Goal: Transaction & Acquisition: Purchase product/service

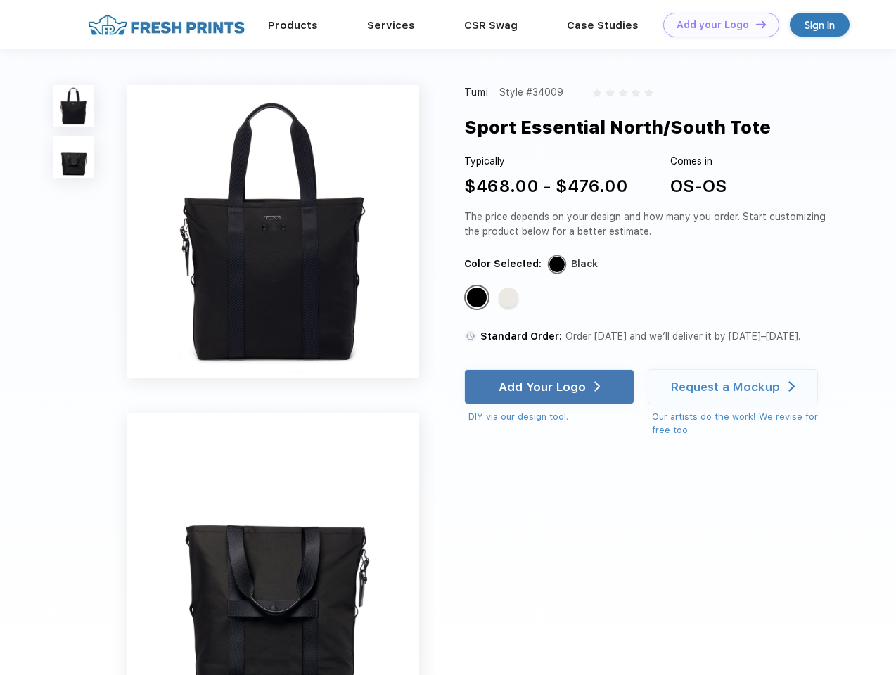
click at [716, 25] on link "Add your Logo Design Tool" at bounding box center [721, 25] width 116 height 25
click at [0, 0] on div "Design Tool" at bounding box center [0, 0] width 0 height 0
click at [755, 24] on link "Add your Logo Design Tool" at bounding box center [721, 25] width 116 height 25
click at [74, 105] on img at bounding box center [73, 105] width 41 height 41
click at [74, 158] on img at bounding box center [73, 156] width 41 height 41
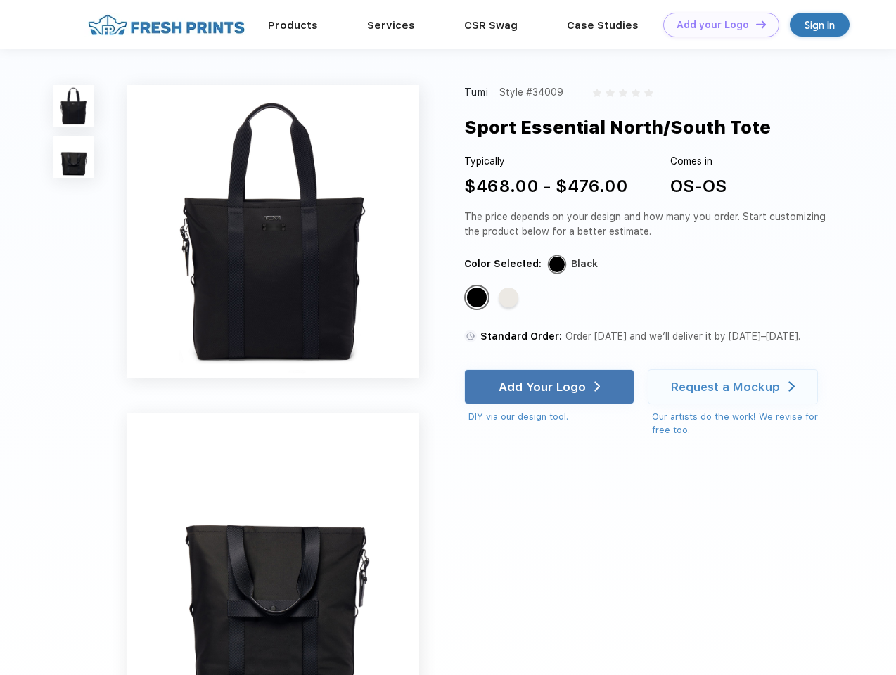
click at [478, 298] on div "Standard Color" at bounding box center [477, 298] width 20 height 20
click at [510, 298] on div "Standard Color" at bounding box center [509, 298] width 20 height 20
click at [551, 387] on div "Add Your Logo" at bounding box center [542, 387] width 87 height 14
click at [735, 387] on div "Request a Mockup" at bounding box center [725, 387] width 109 height 14
